Goal: Find specific page/section: Find specific page/section

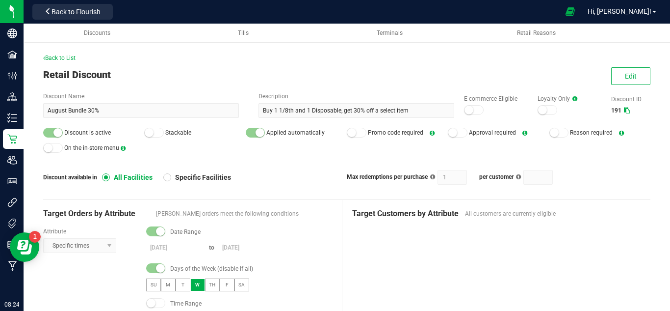
scroll to position [306, 0]
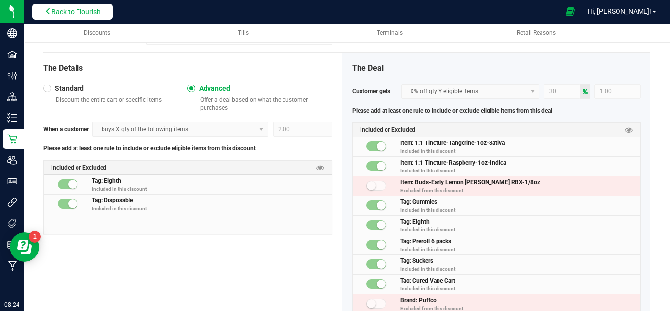
click at [88, 12] on span "Back to Flourish" at bounding box center [76, 12] width 49 height 8
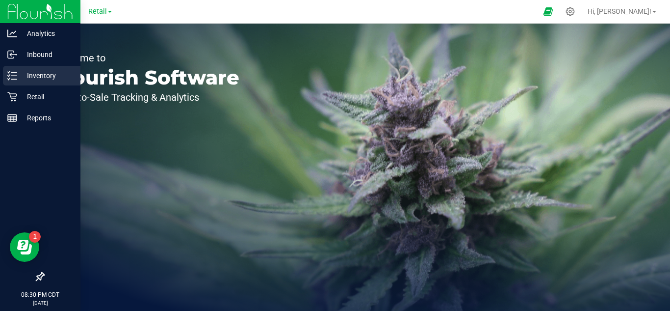
click at [16, 71] on icon at bounding box center [12, 76] width 10 height 10
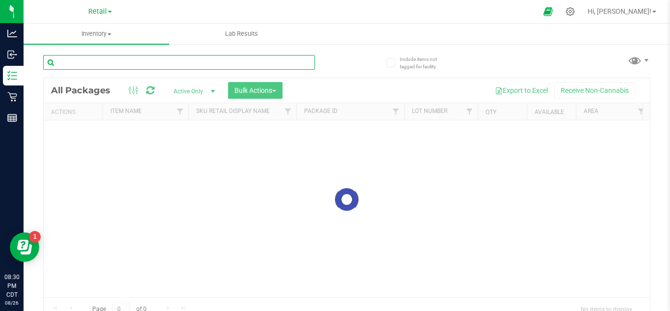
click at [159, 61] on input "text" at bounding box center [179, 62] width 272 height 15
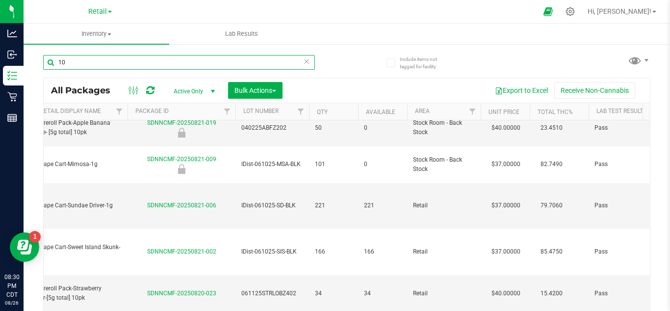
scroll to position [0, 169]
type input "10"
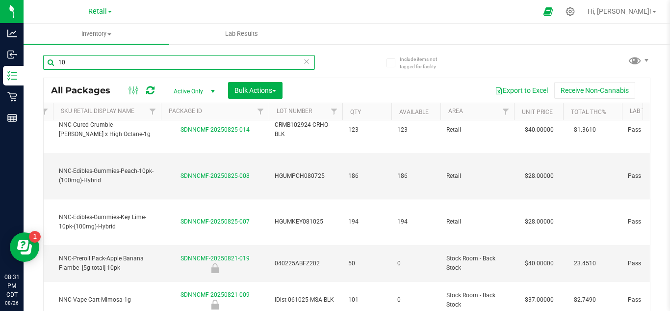
scroll to position [0, 135]
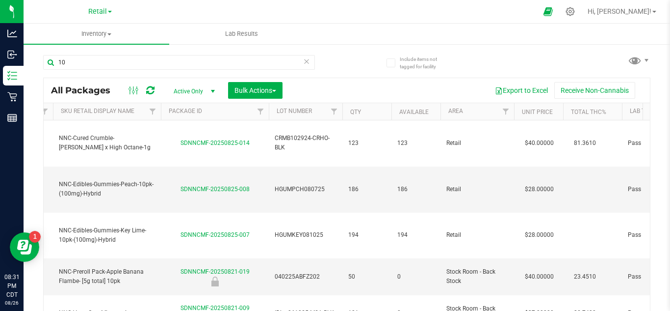
click at [305, 64] on icon at bounding box center [306, 61] width 7 height 12
